Goal: Complete application form

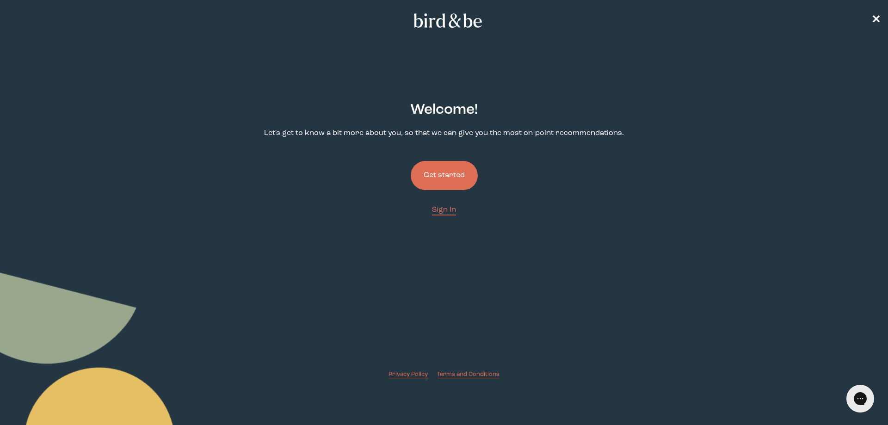
click at [435, 175] on button "Get started" at bounding box center [444, 175] width 67 height 29
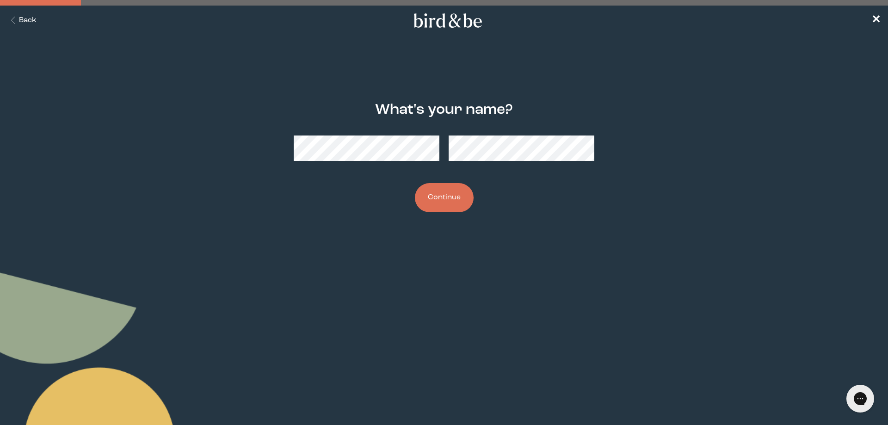
click at [700, 149] on main "What's your name? Continue" at bounding box center [444, 157] width 888 height 155
drag, startPoint x: 161, startPoint y: 250, endPoint x: 180, endPoint y: 250, distance: 19.0
click at [161, 250] on body "plus-circle minus-circle close-circle Bird & Be Logo Bird & Be Logo arrow-left …" at bounding box center [444, 212] width 888 height 425
click at [455, 193] on button "Continue" at bounding box center [444, 197] width 59 height 29
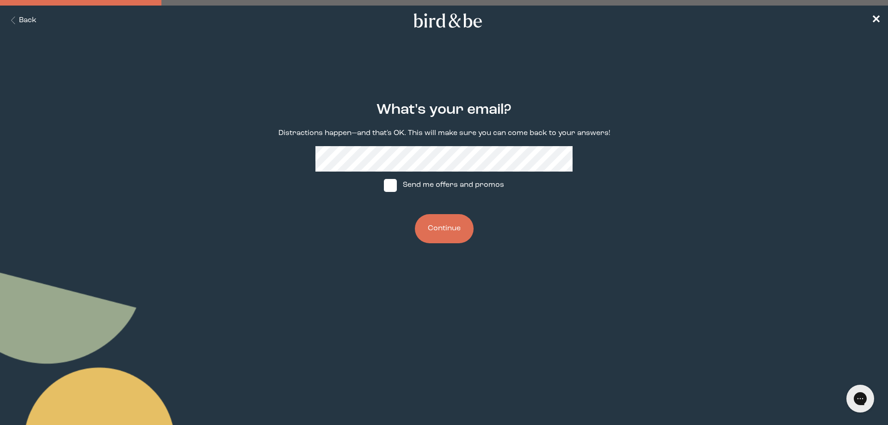
click at [446, 232] on button "Continue" at bounding box center [444, 228] width 59 height 29
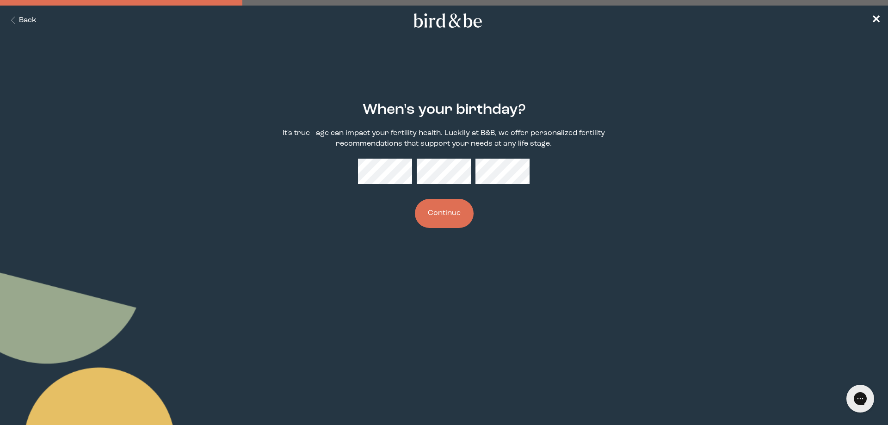
click at [450, 221] on button "Continue" at bounding box center [444, 213] width 59 height 29
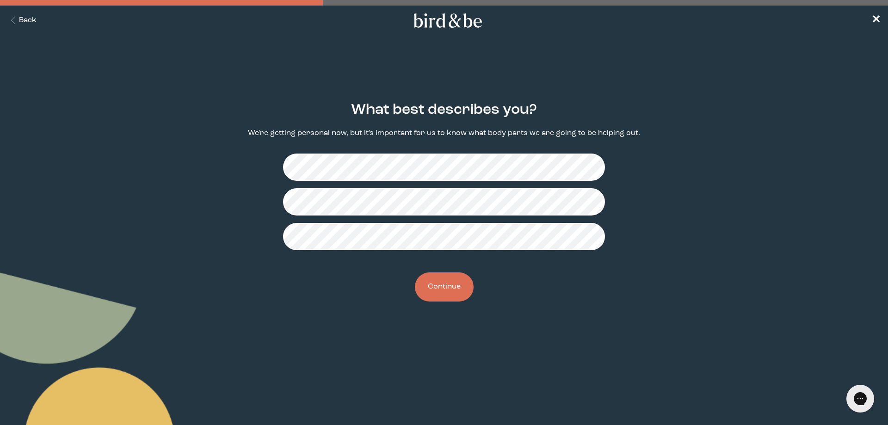
click at [446, 281] on button "Continue" at bounding box center [444, 286] width 59 height 29
click at [453, 292] on button "Continue" at bounding box center [444, 286] width 59 height 29
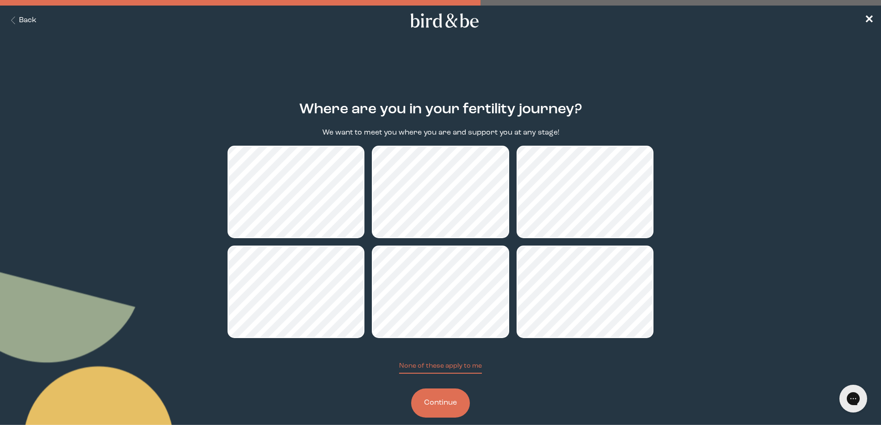
click at [433, 405] on button "Continue" at bounding box center [440, 402] width 59 height 29
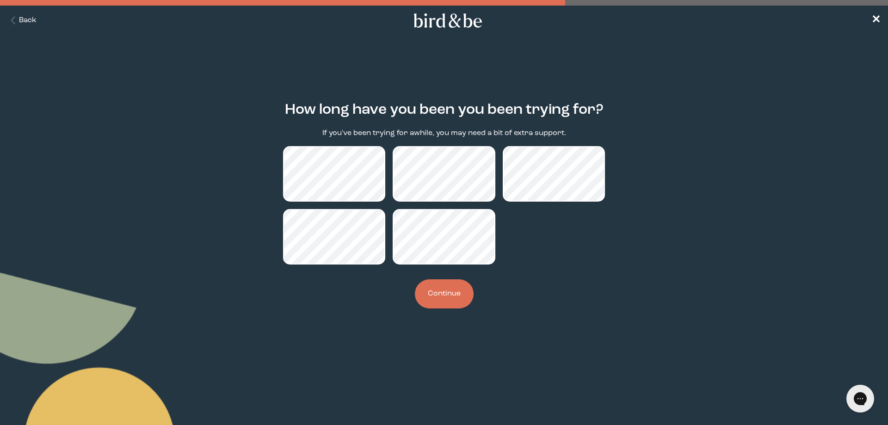
click at [449, 299] on button "Continue" at bounding box center [444, 293] width 59 height 29
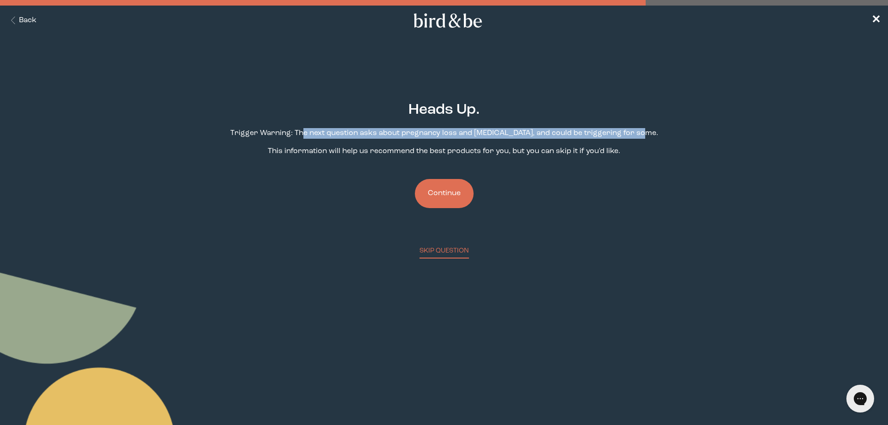
drag, startPoint x: 317, startPoint y: 135, endPoint x: 657, endPoint y: 144, distance: 340.1
click at [657, 144] on div "Heads Up. Trigger Warning: The next question asks about pregnancy loss and [MED…" at bounding box center [443, 173] width 429 height 172
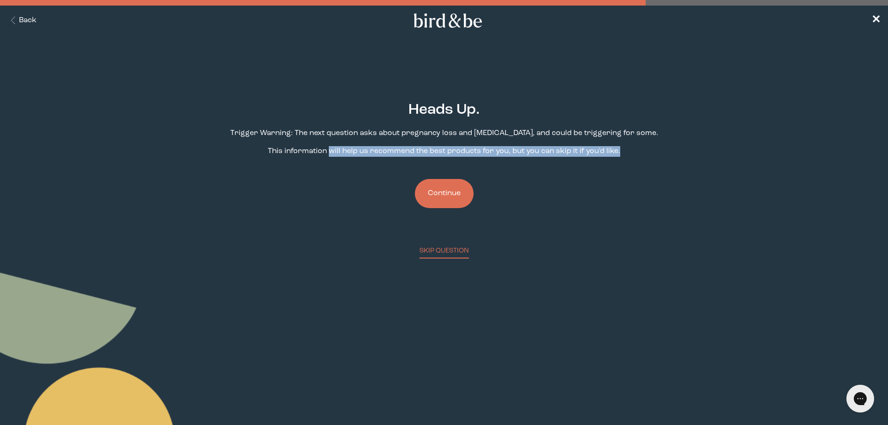
drag, startPoint x: 332, startPoint y: 149, endPoint x: 634, endPoint y: 165, distance: 302.9
click at [634, 165] on div "Heads Up. Trigger Warning: The next question asks about pregnancy loss and [MED…" at bounding box center [443, 173] width 429 height 172
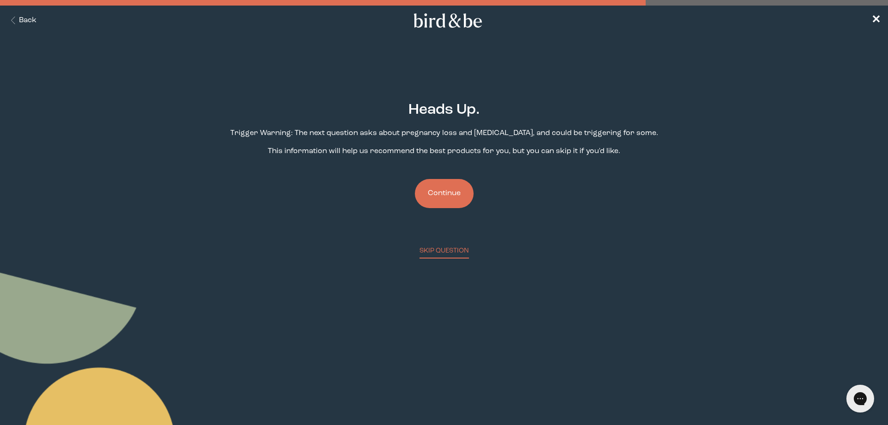
click at [427, 199] on button "Continue" at bounding box center [444, 193] width 59 height 29
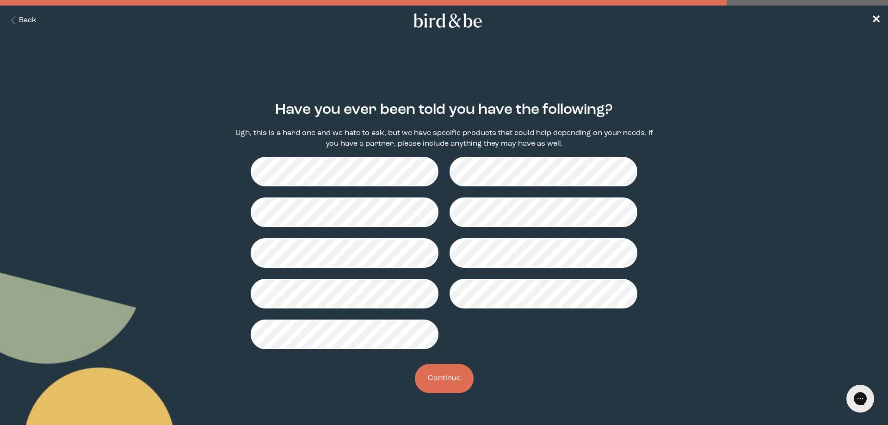
click at [452, 375] on button "Continue" at bounding box center [444, 378] width 59 height 29
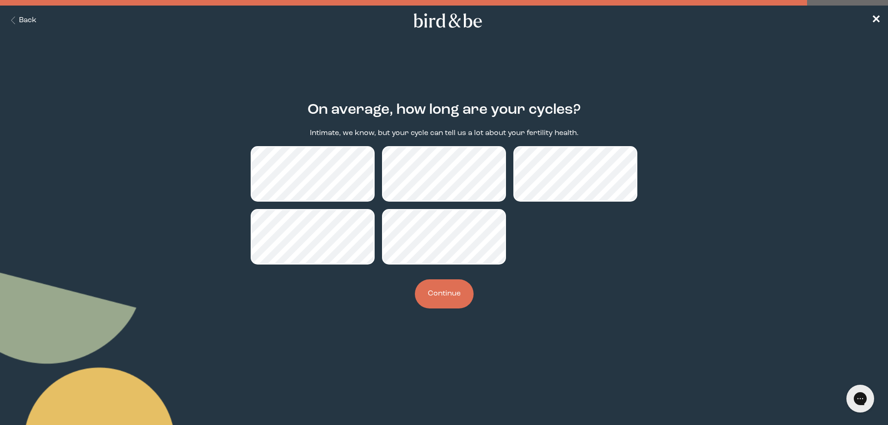
click at [455, 296] on button "Continue" at bounding box center [444, 293] width 59 height 29
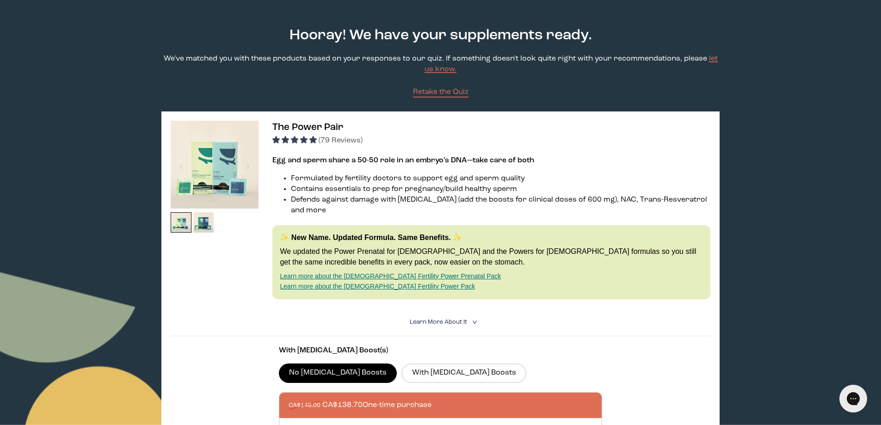
scroll to position [46, 0]
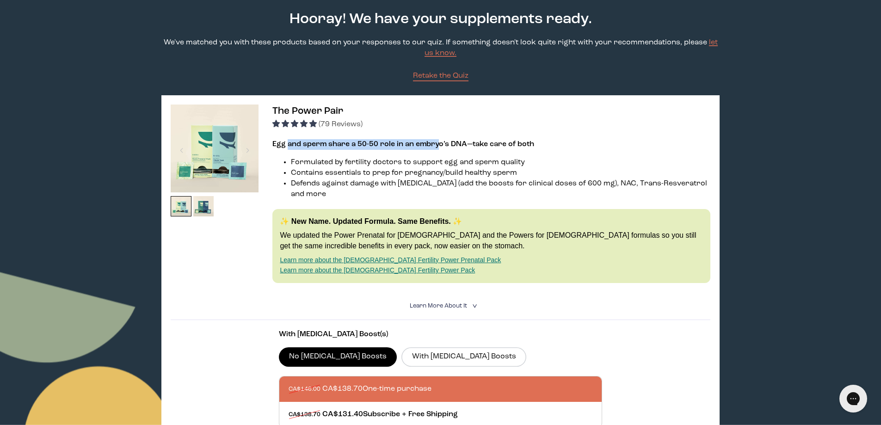
drag, startPoint x: 287, startPoint y: 145, endPoint x: 435, endPoint y: 143, distance: 147.5
click at [435, 143] on strong "Egg and sperm share a 50-50 role in an embryo’s DNA—take care of both" at bounding box center [403, 144] width 262 height 7
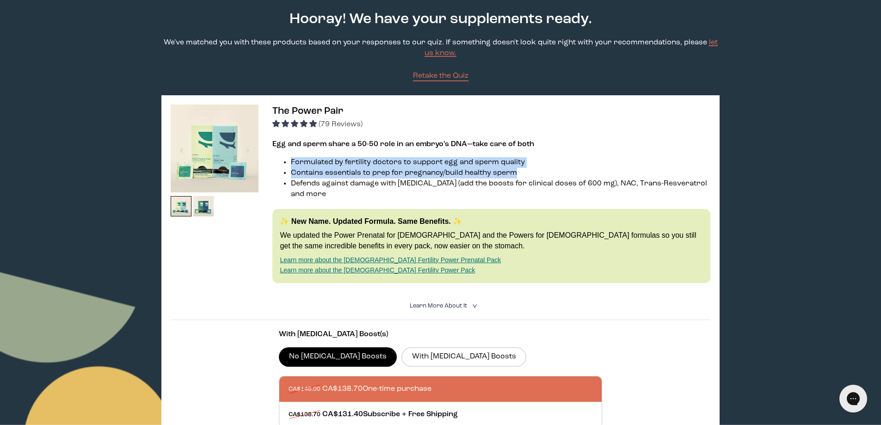
drag, startPoint x: 291, startPoint y: 163, endPoint x: 541, endPoint y: 174, distance: 250.5
click at [541, 174] on ul "Formulated by fertility doctors to support egg and sperm quality Contains essen…" at bounding box center [491, 178] width 438 height 43
click at [541, 174] on li "Contains essentials to prep for pregnancy/build healthy sperm" at bounding box center [500, 173] width 419 height 11
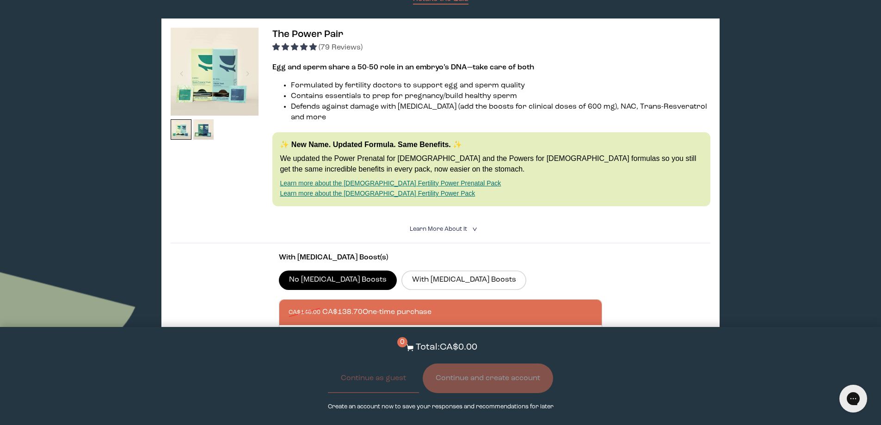
scroll to position [139, 0]
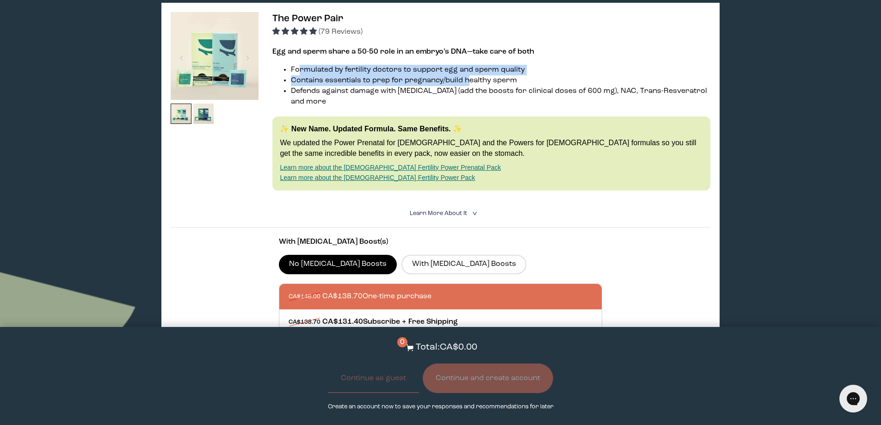
drag, startPoint x: 300, startPoint y: 72, endPoint x: 467, endPoint y: 81, distance: 167.7
click at [467, 81] on ul "Formulated by fertility doctors to support egg and sperm quality Contains essen…" at bounding box center [491, 86] width 438 height 43
click at [467, 81] on li "Contains essentials to prep for pregnancy/build healthy sperm" at bounding box center [500, 80] width 419 height 11
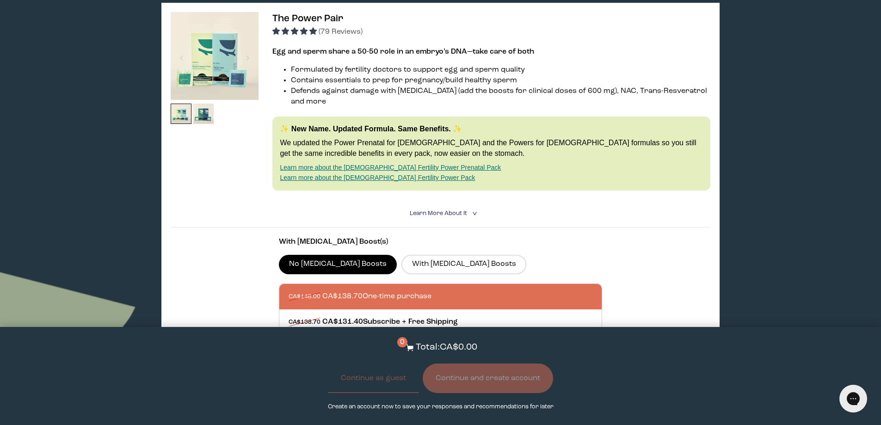
scroll to position [0, 0]
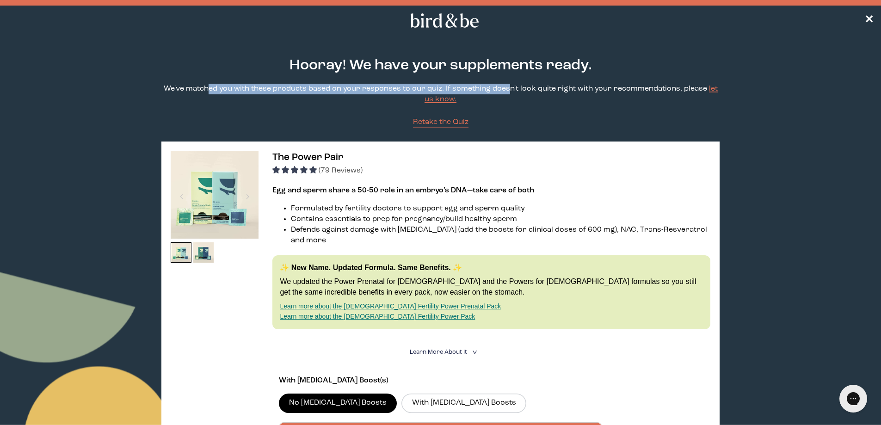
drag, startPoint x: 213, startPoint y: 86, endPoint x: 509, endPoint y: 86, distance: 296.0
click at [509, 86] on p "We've matched you with these products based on your responses to our quiz. If s…" at bounding box center [440, 94] width 558 height 21
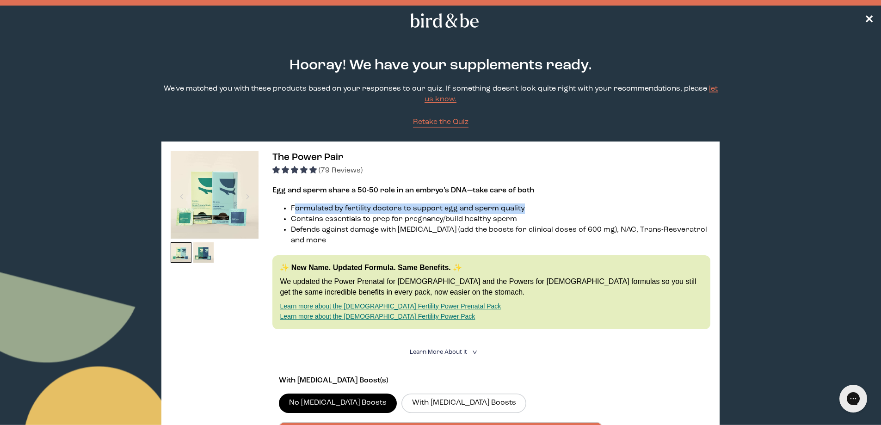
drag, startPoint x: 295, startPoint y: 207, endPoint x: 549, endPoint y: 213, distance: 254.4
click at [549, 213] on li "Formulated by fertility doctors to support egg and sperm quality" at bounding box center [500, 208] width 419 height 11
drag, startPoint x: 374, startPoint y: 218, endPoint x: 531, endPoint y: 222, distance: 156.8
click at [531, 222] on li "Contains essentials to prep for pregnancy/build healthy sperm" at bounding box center [500, 219] width 419 height 11
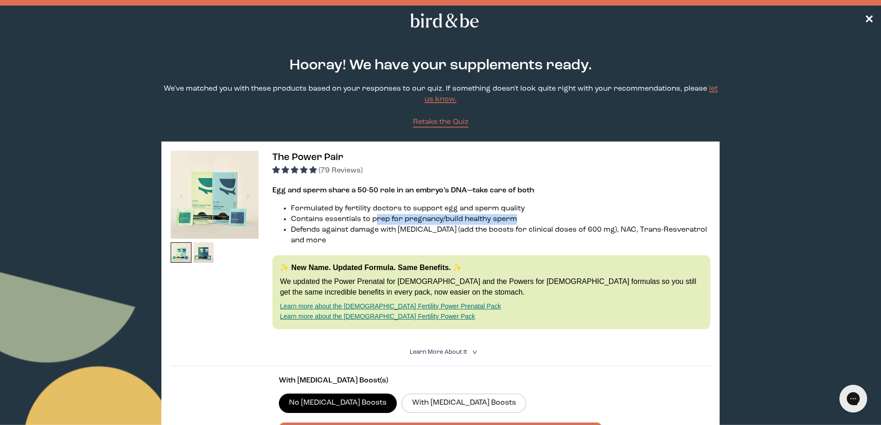
click at [531, 222] on li "Contains essentials to prep for pregnancy/build healthy sperm" at bounding box center [500, 219] width 419 height 11
drag, startPoint x: 336, startPoint y: 230, endPoint x: 497, endPoint y: 231, distance: 160.5
click at [497, 231] on li "Defends against damage with [MEDICAL_DATA] (add the boosts for clinical doses o…" at bounding box center [500, 235] width 419 height 21
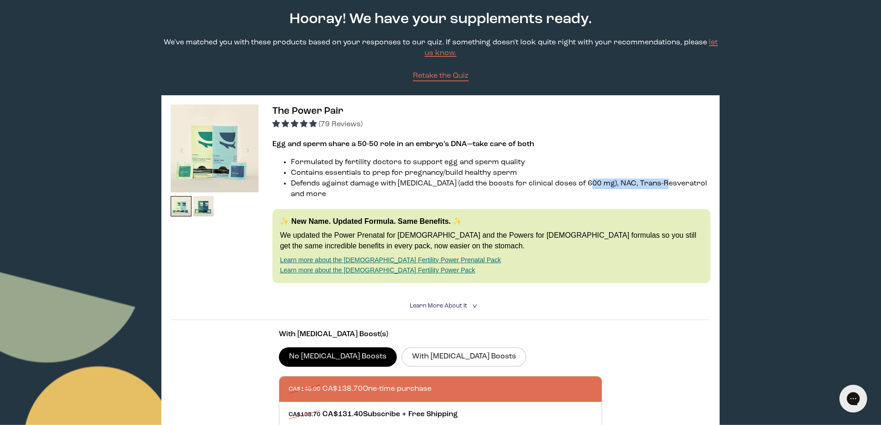
drag, startPoint x: 590, startPoint y: 182, endPoint x: 665, endPoint y: 184, distance: 74.5
click at [665, 184] on li "Defends against damage with [MEDICAL_DATA] (add the boosts for clinical doses o…" at bounding box center [500, 189] width 419 height 21
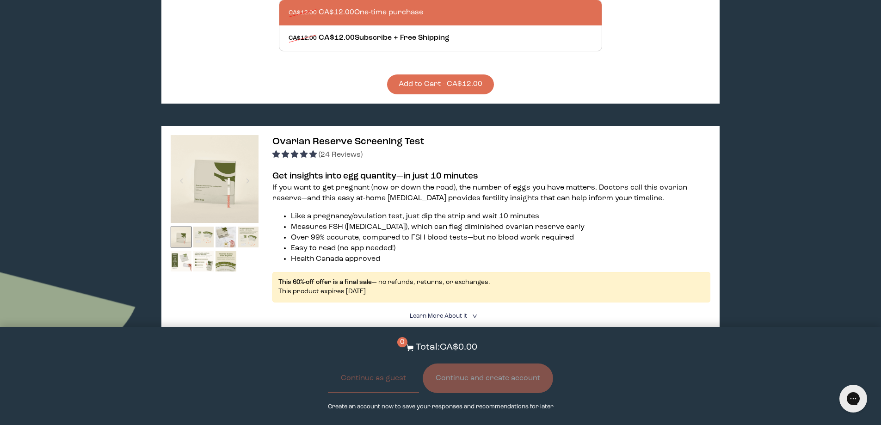
scroll to position [1156, 0]
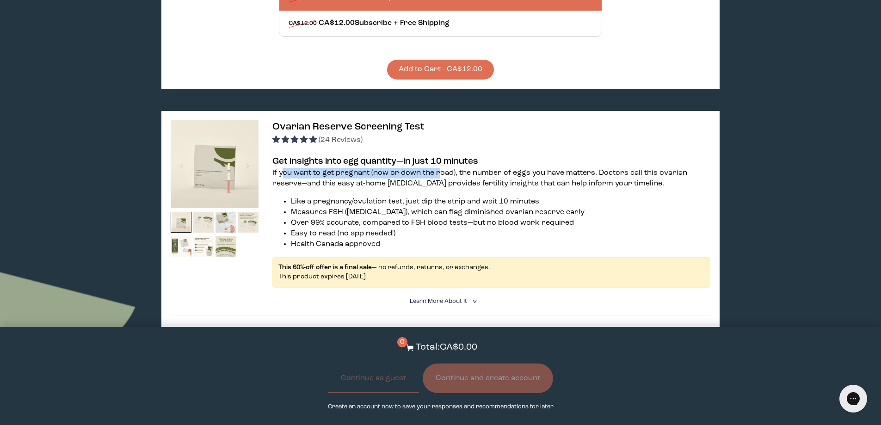
drag, startPoint x: 287, startPoint y: 160, endPoint x: 439, endPoint y: 160, distance: 152.2
click at [439, 168] on p "If you want to get pregnant (now or down the road), the number of eggs you have…" at bounding box center [491, 178] width 438 height 21
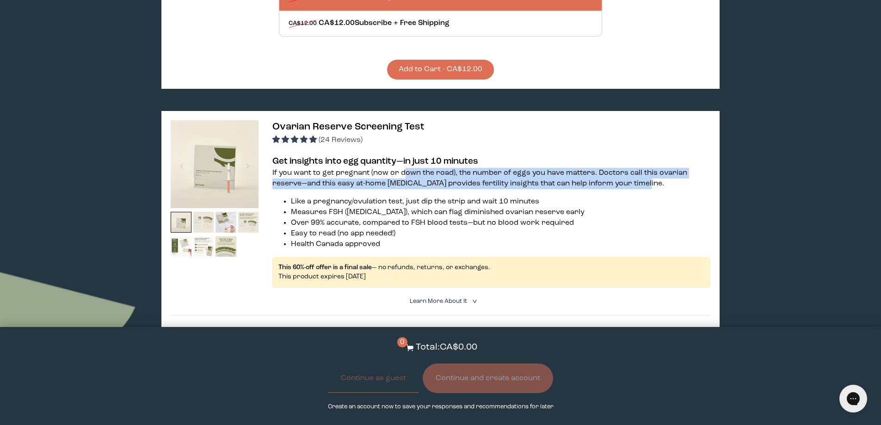
drag, startPoint x: 406, startPoint y: 160, endPoint x: 648, endPoint y: 179, distance: 243.0
click at [648, 179] on p "If you want to get pregnant (now or down the road), the number of eggs you have…" at bounding box center [491, 178] width 438 height 21
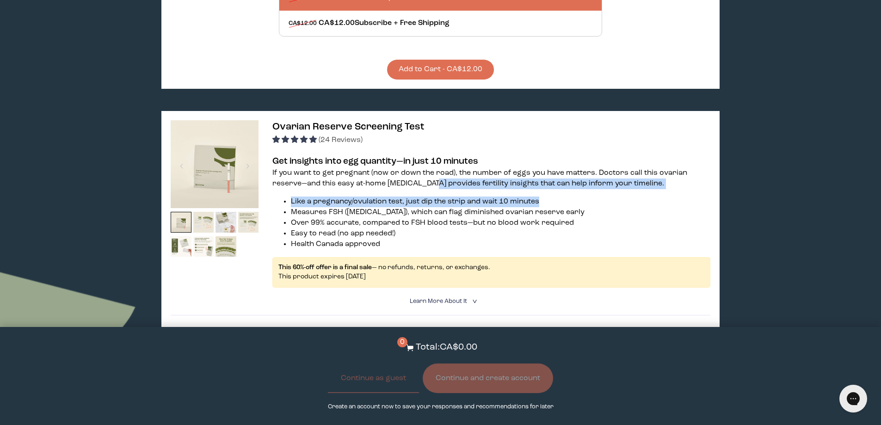
drag, startPoint x: 428, startPoint y: 173, endPoint x: 579, endPoint y: 180, distance: 150.9
click at [579, 180] on div "If you want to get pregnant (now or down the road), the number of eggs you have…" at bounding box center [491, 209] width 438 height 82
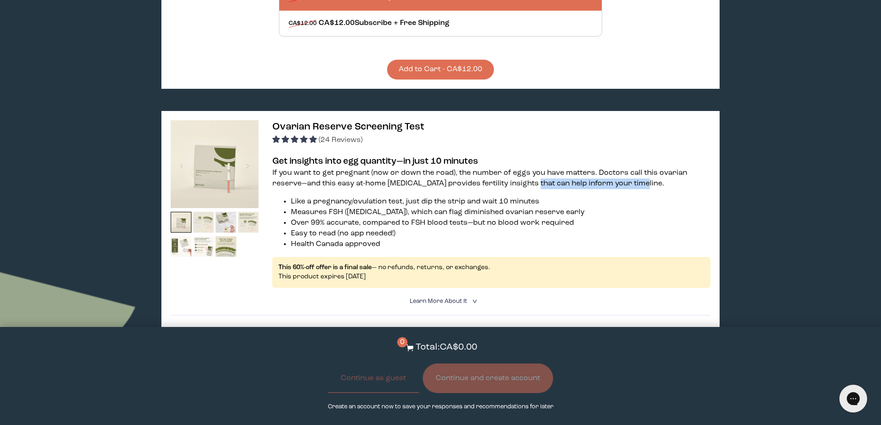
drag, startPoint x: 530, startPoint y: 168, endPoint x: 636, endPoint y: 175, distance: 106.6
click at [636, 175] on p "If you want to get pregnant (now or down the road), the number of eggs you have…" at bounding box center [491, 178] width 438 height 21
drag, startPoint x: 411, startPoint y: 191, endPoint x: 540, endPoint y: 188, distance: 129.5
click at [540, 197] on li "Like a pregnancy/ovulation test, just dip the strip and wait 10 minutes" at bounding box center [500, 202] width 419 height 11
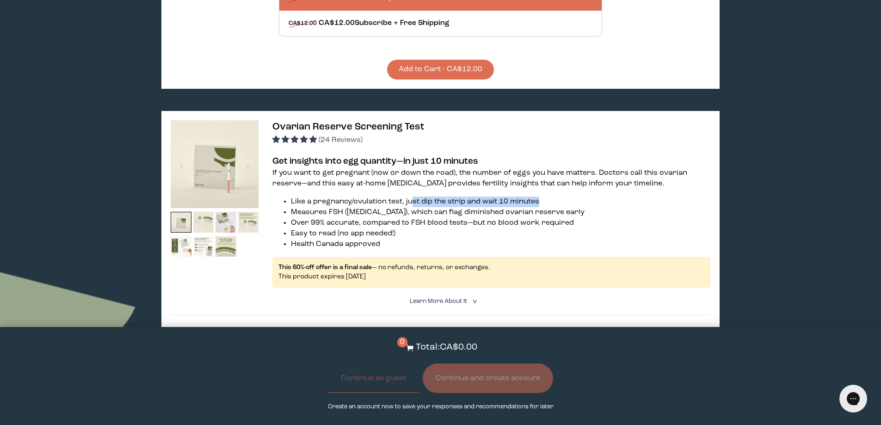
click at [540, 197] on li "Like a pregnancy/ovulation test, just dip the strip and wait 10 minutes" at bounding box center [500, 202] width 419 height 11
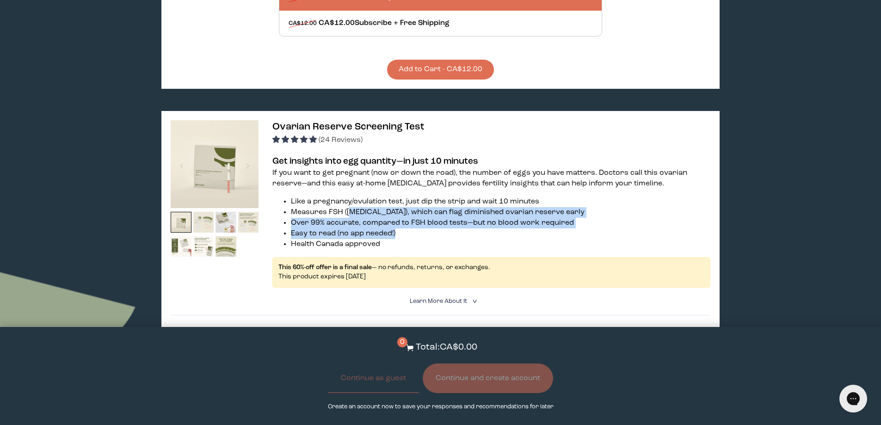
drag, startPoint x: 348, startPoint y: 200, endPoint x: 597, endPoint y: 218, distance: 250.0
click at [597, 218] on ul "Like a pregnancy/ovulation test, just dip the strip and wait 10 minutes Measure…" at bounding box center [491, 223] width 438 height 53
click at [597, 228] on li "Easy to read (no app needed!)" at bounding box center [500, 233] width 419 height 11
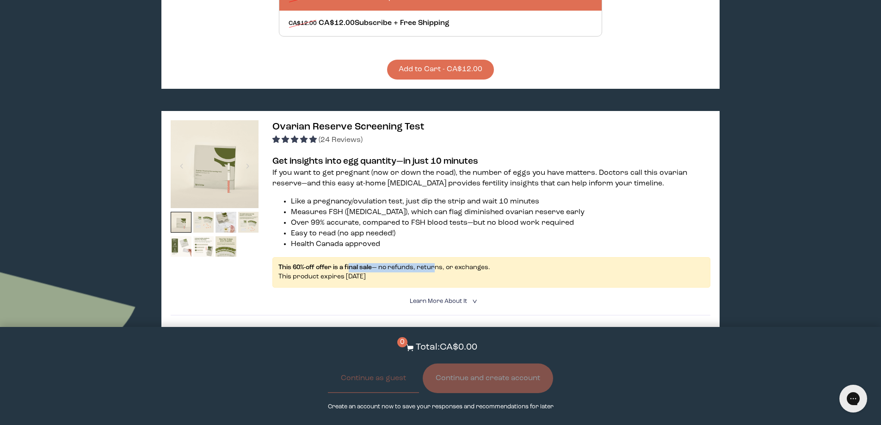
drag, startPoint x: 372, startPoint y: 256, endPoint x: 431, endPoint y: 261, distance: 59.4
click at [431, 261] on div "This 60%-off offer is a final sale — no refunds, returns, or exchanges. This pr…" at bounding box center [491, 272] width 438 height 30
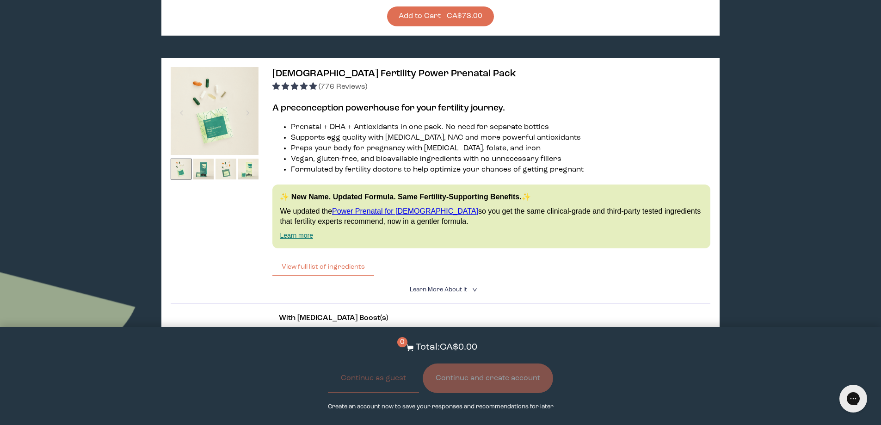
scroll to position [2127, 0]
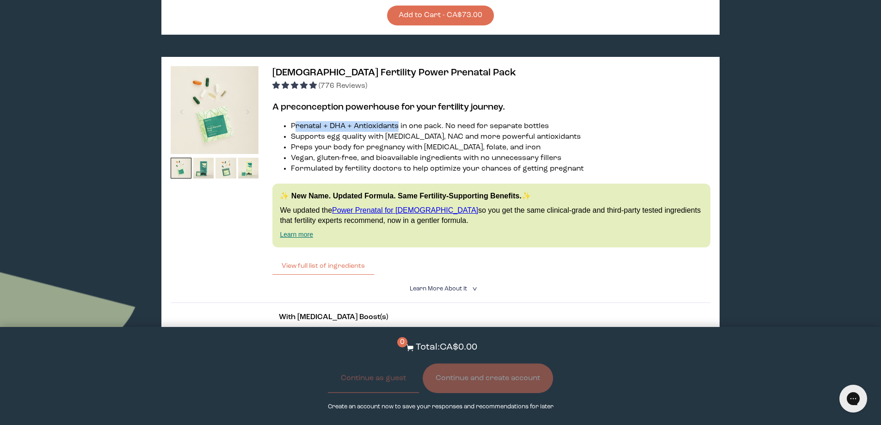
drag, startPoint x: 296, startPoint y: 117, endPoint x: 397, endPoint y: 116, distance: 101.3
click at [397, 121] on li "Prenatal + DHA + Antioxidants in one pack. No need for separate bottles" at bounding box center [500, 126] width 419 height 11
drag, startPoint x: 441, startPoint y: 114, endPoint x: 562, endPoint y: 111, distance: 121.7
click at [562, 121] on li "Prenatal + DHA + Antioxidants in one pack. No need for separate bottles" at bounding box center [500, 126] width 419 height 11
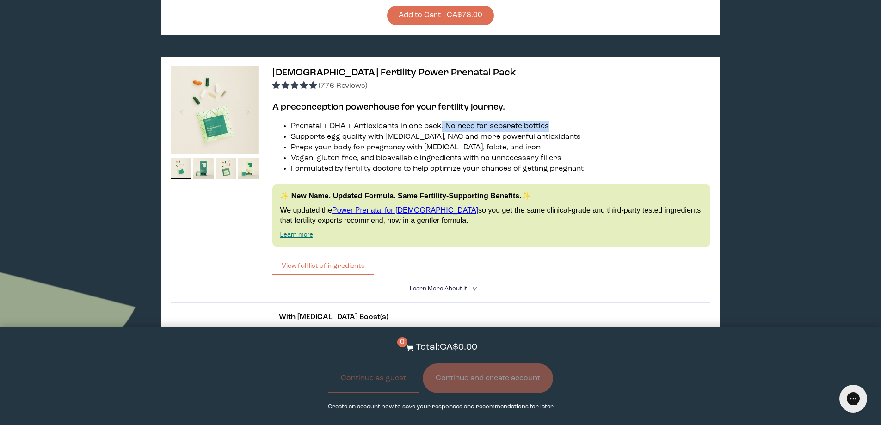
click at [562, 121] on li "Prenatal + DHA + Antioxidants in one pack. No need for separate bottles" at bounding box center [500, 126] width 419 height 11
click at [202, 160] on img at bounding box center [203, 168] width 21 height 21
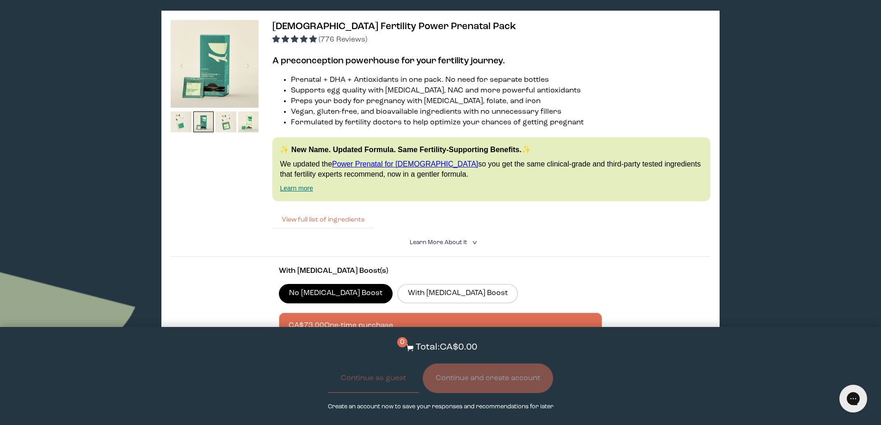
click at [329, 211] on button "View full list of ingredients" at bounding box center [323, 219] width 102 height 18
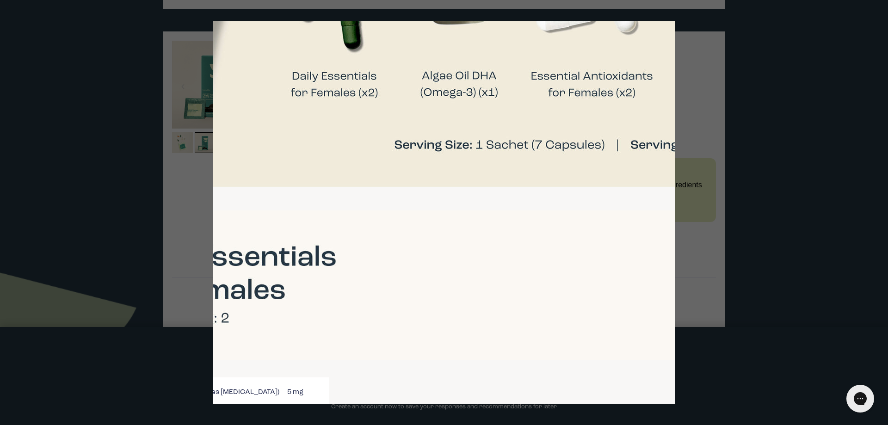
scroll to position [647, 302]
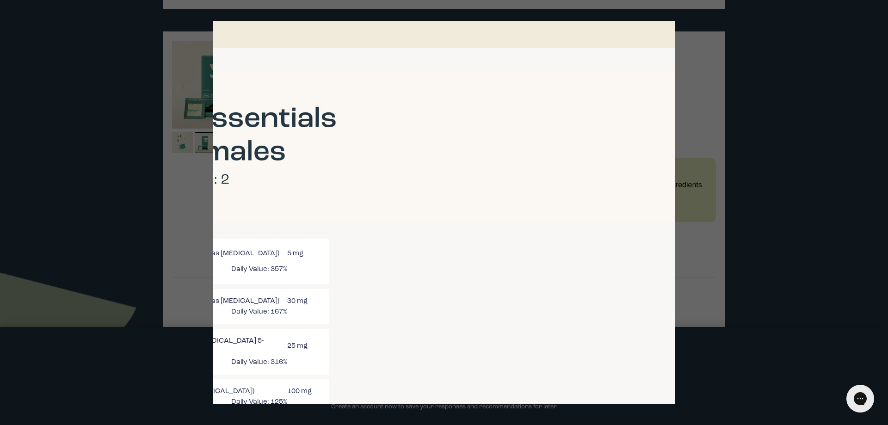
drag, startPoint x: 515, startPoint y: 396, endPoint x: 467, endPoint y: 398, distance: 48.1
click at [467, 398] on div "List of ingredients ✖ Vitamin A (as [MEDICAL_DATA]) 540 mcg RAE Daily Value: 72…" at bounding box center [444, 212] width 462 height 382
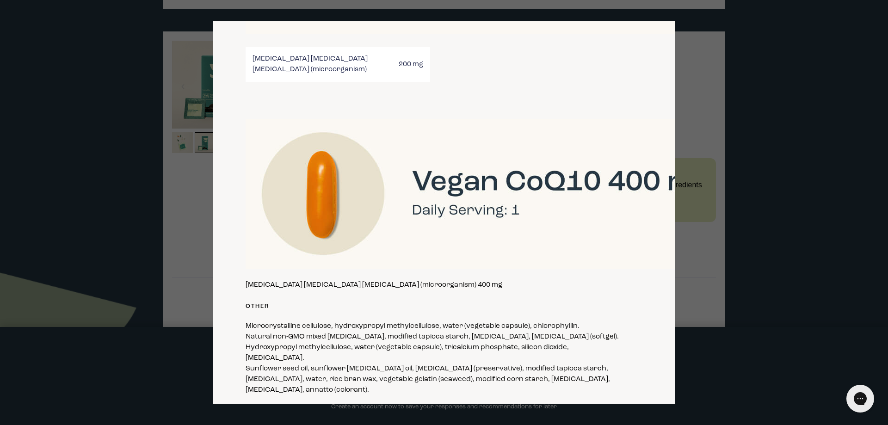
scroll to position [2085, 12]
click at [779, 184] on div at bounding box center [444, 212] width 888 height 425
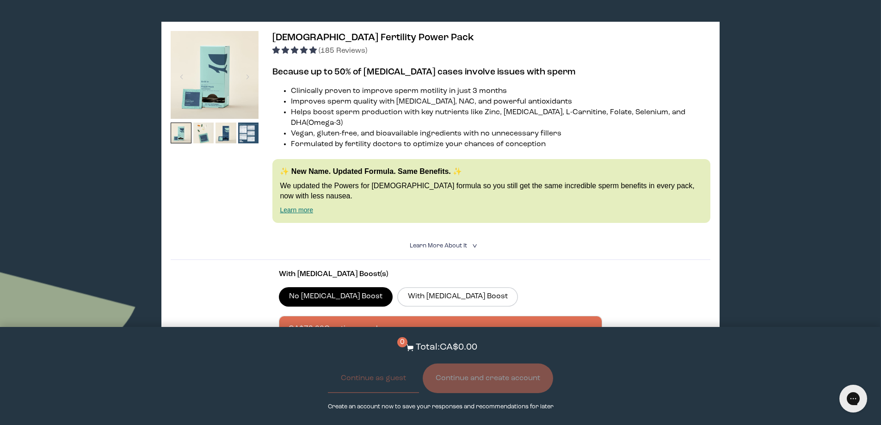
scroll to position [1711, 0]
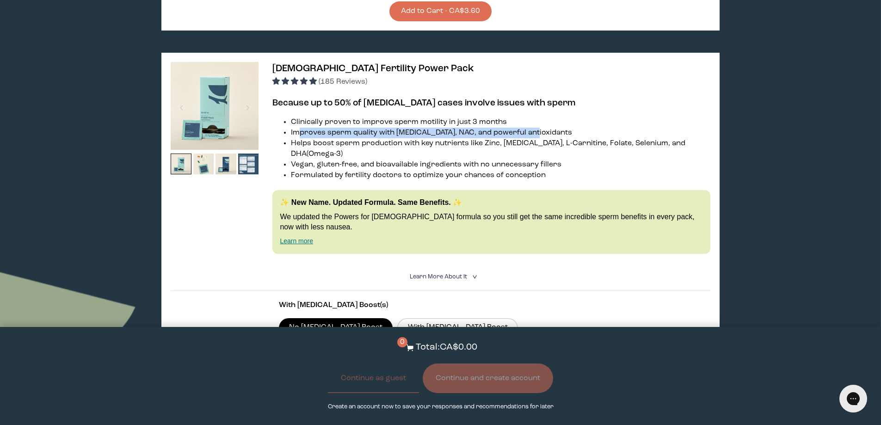
drag, startPoint x: 302, startPoint y: 123, endPoint x: 616, endPoint y: 122, distance: 314.0
click at [616, 128] on li "Improves sperm quality with [MEDICAL_DATA], NAC, and powerful antioxidants" at bounding box center [500, 133] width 419 height 11
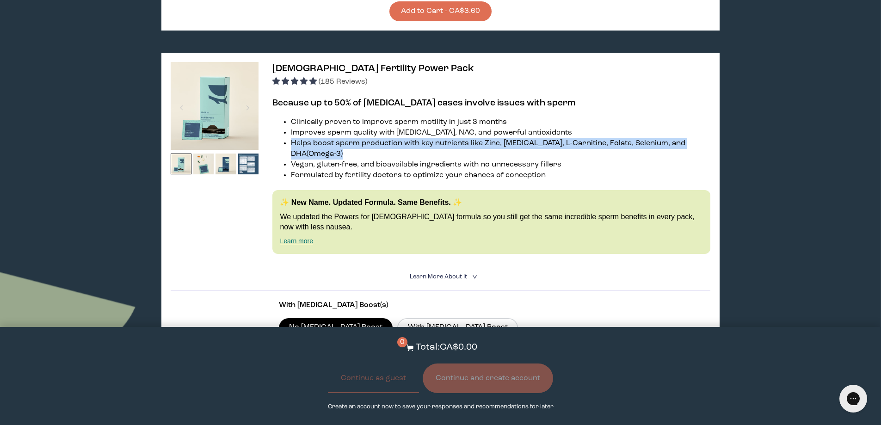
drag, startPoint x: 340, startPoint y: 146, endPoint x: 279, endPoint y: 131, distance: 62.8
click at [279, 131] on ul "Clinically proven to improve sperm motility in just 3 months Improves sperm qua…" at bounding box center [491, 149] width 438 height 64
click at [326, 138] on li "Helps boost sperm production with key nutrients like Zinc, [MEDICAL_DATA], L-Ca…" at bounding box center [500, 148] width 419 height 21
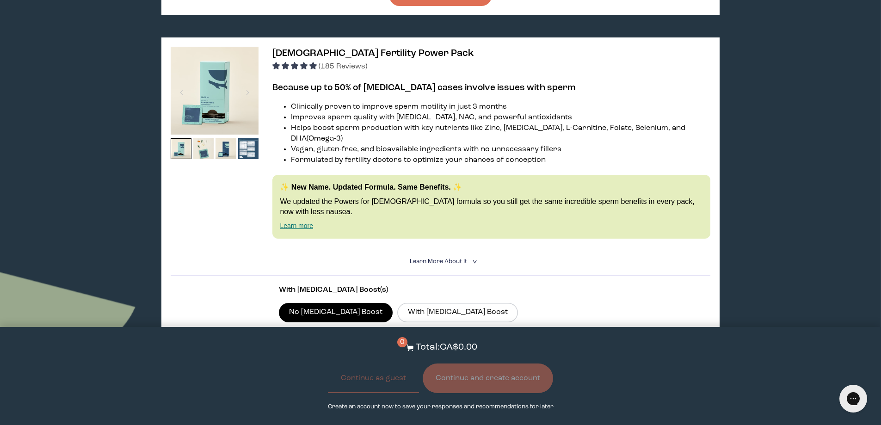
scroll to position [1742, 0]
